Goal: Find specific page/section

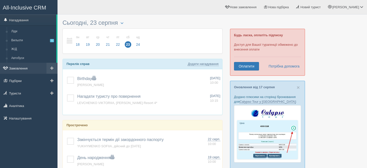
click at [28, 67] on link "Замовлення" at bounding box center [29, 68] width 58 height 11
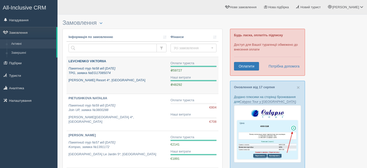
click at [95, 64] on div "LEVCHENKO VIKTORIIA Пакетний тур №58 від [DATE] TPG, заявка №EG17085074 [PERSON…" at bounding box center [118, 71] width 98 height 24
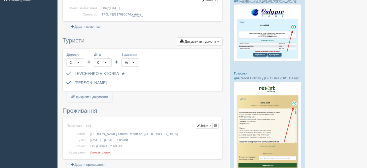
scroll to position [100, 0]
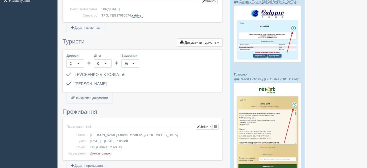
click at [138, 16] on link "кабінет" at bounding box center [137, 16] width 11 height 4
